Goal: Task Accomplishment & Management: Use online tool/utility

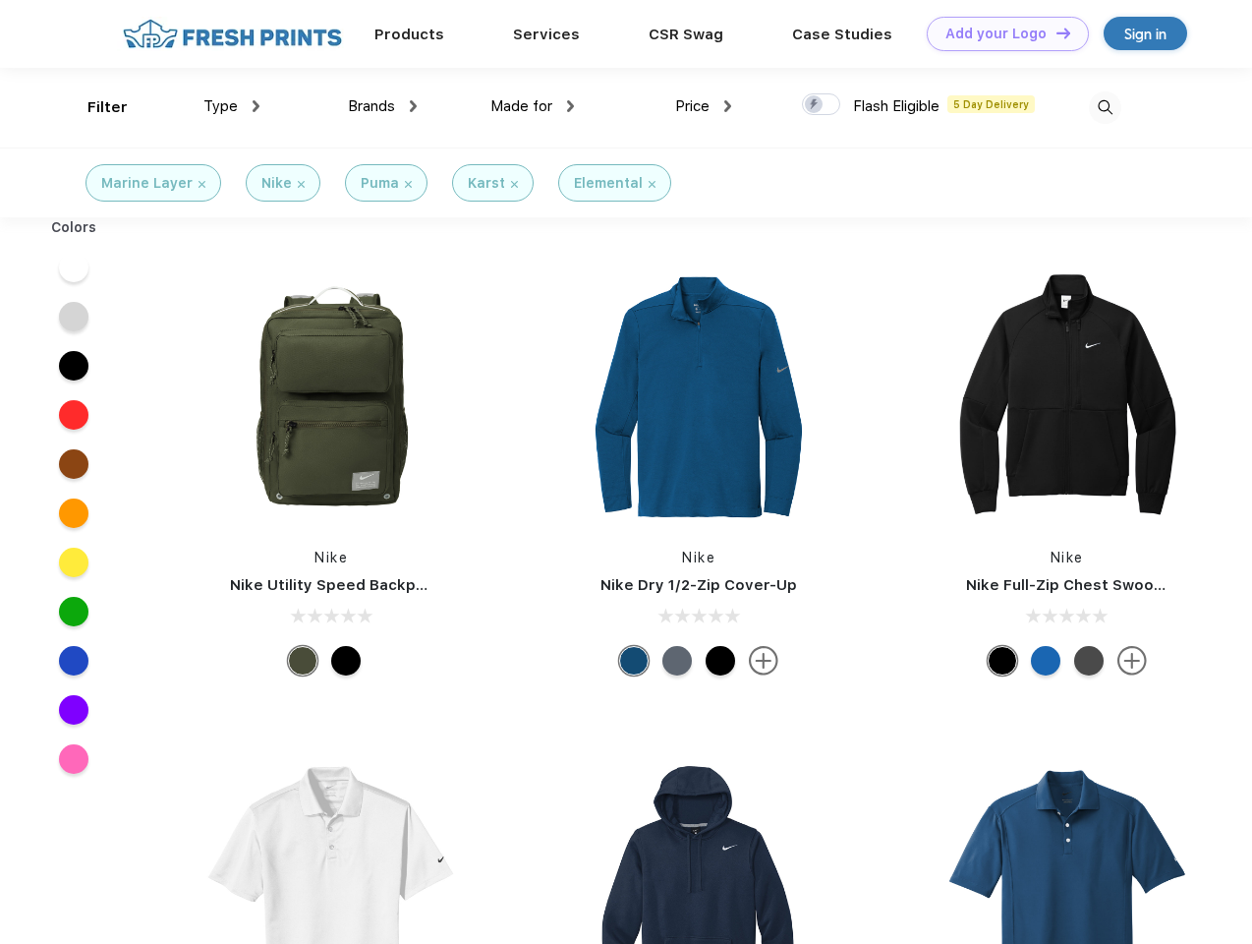
click at [1001, 33] on link "Add your Logo Design Tool" at bounding box center [1008, 34] width 162 height 34
click at [0, 0] on div "Design Tool" at bounding box center [0, 0] width 0 height 0
click at [1055, 32] on link "Add your Logo Design Tool" at bounding box center [1008, 34] width 162 height 34
click at [94, 107] on div "Filter" at bounding box center [107, 107] width 40 height 23
click at [232, 106] on span "Type" at bounding box center [220, 106] width 34 height 18
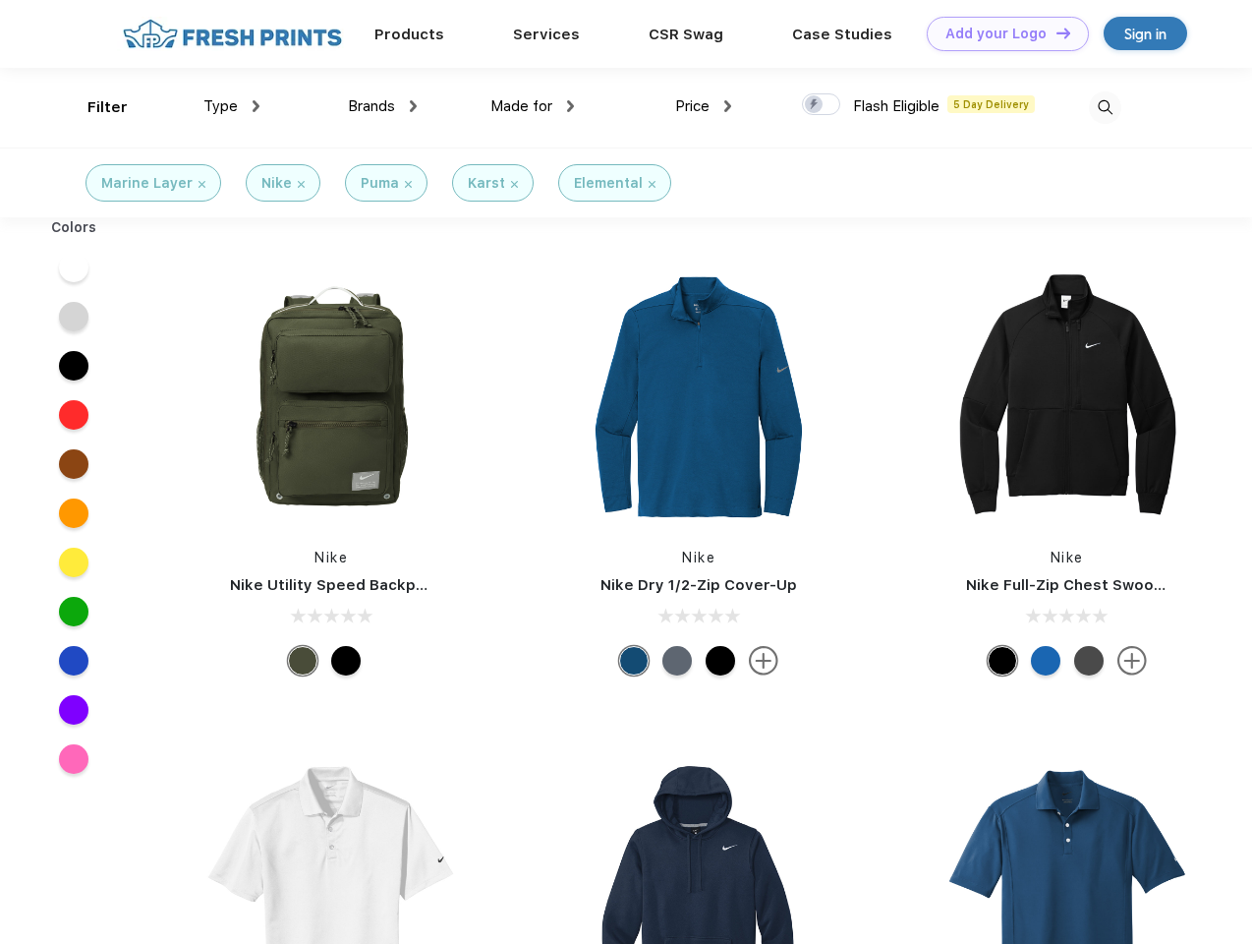
click at [382, 106] on span "Brands" at bounding box center [371, 106] width 47 height 18
click at [533, 106] on span "Made for" at bounding box center [522, 106] width 62 height 18
click at [704, 106] on span "Price" at bounding box center [692, 106] width 34 height 18
click at [822, 105] on div at bounding box center [821, 104] width 38 height 22
click at [815, 105] on input "checkbox" at bounding box center [808, 98] width 13 height 13
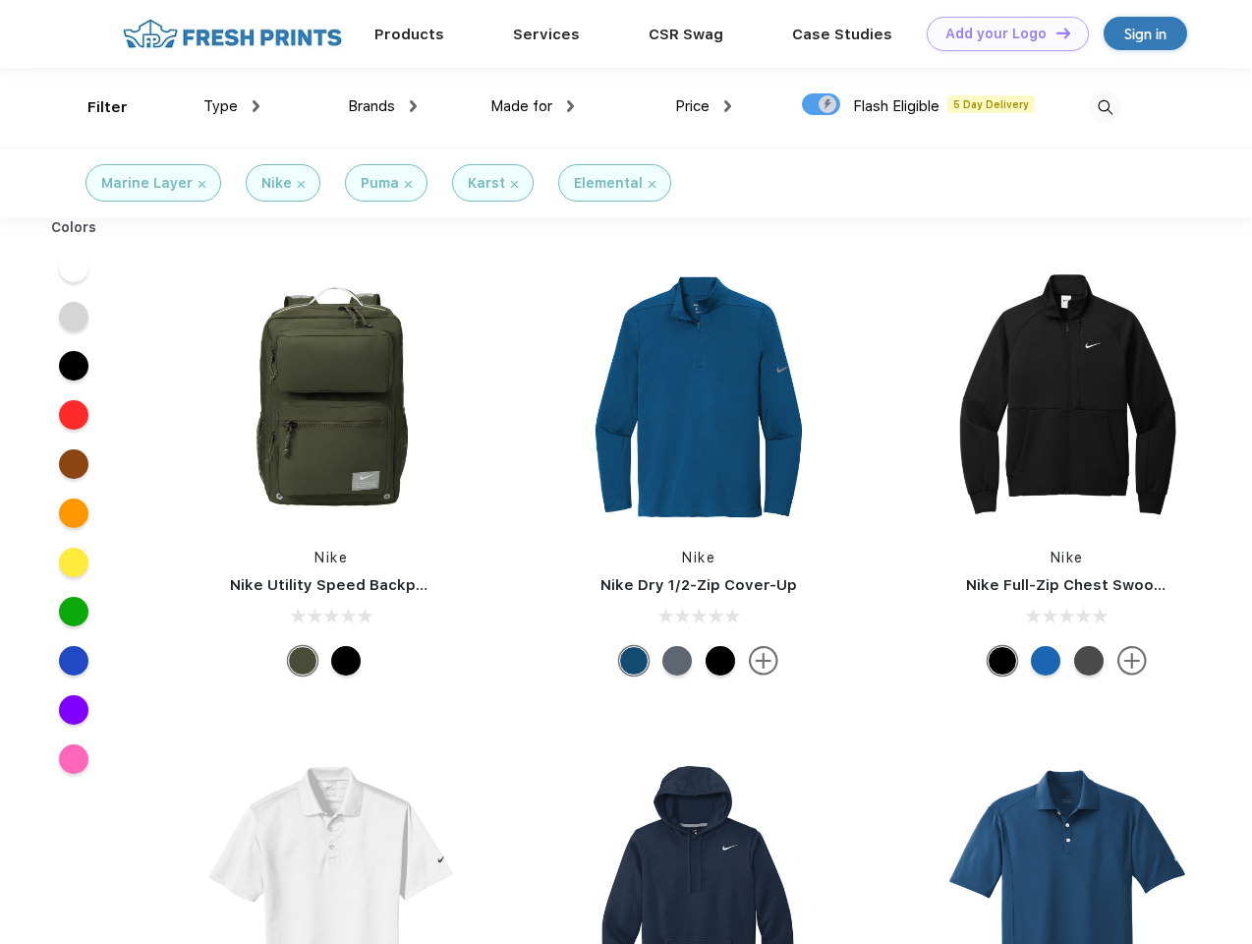
click at [1105, 107] on img at bounding box center [1105, 107] width 32 height 32
